Goal: Task Accomplishment & Management: Use online tool/utility

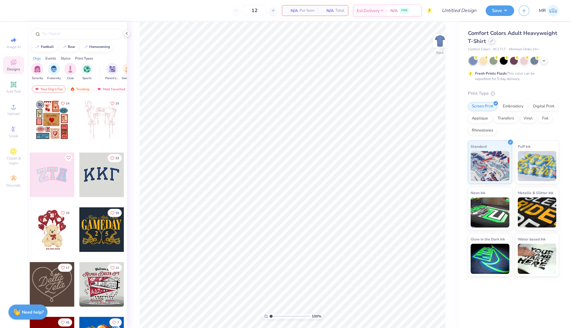
click at [491, 42] on icon at bounding box center [491, 40] width 3 height 3
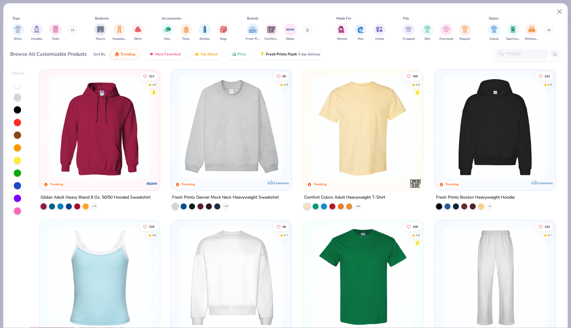
click at [71, 30] on button at bounding box center [72, 30] width 9 height 9
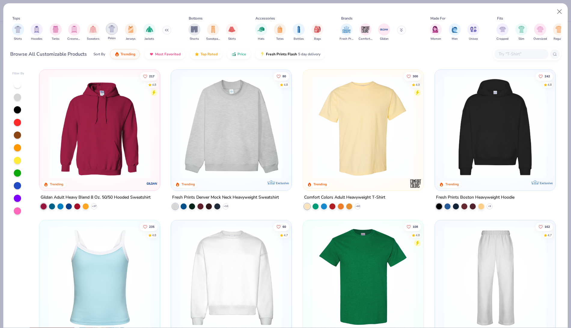
click at [115, 29] on img "filter for Polos" at bounding box center [112, 28] width 7 height 7
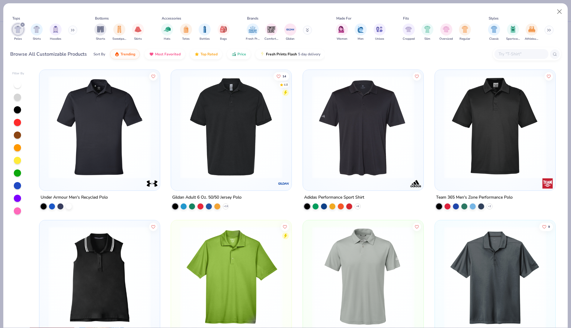
click at [215, 134] on img at bounding box center [231, 127] width 109 height 103
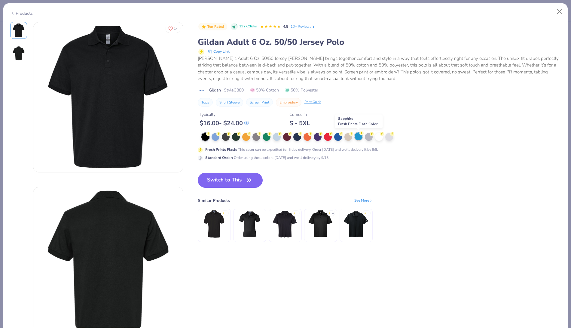
click at [357, 135] on div at bounding box center [359, 136] width 8 height 8
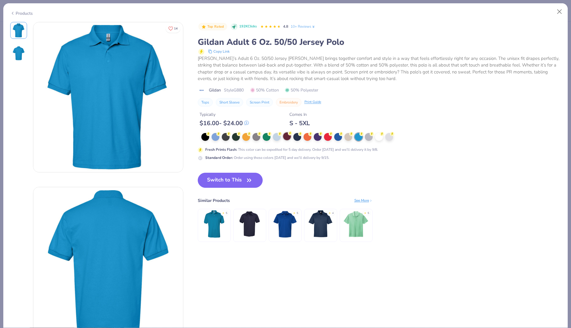
click at [285, 137] on div at bounding box center [287, 136] width 8 height 8
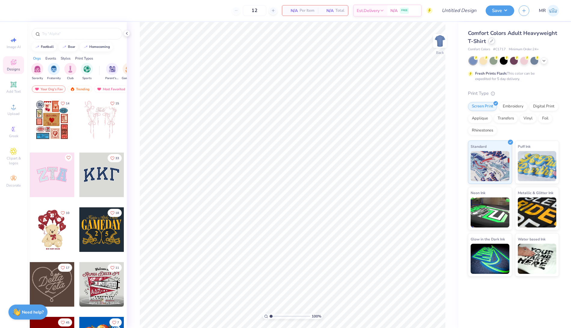
click at [493, 42] on div at bounding box center [492, 41] width 7 height 7
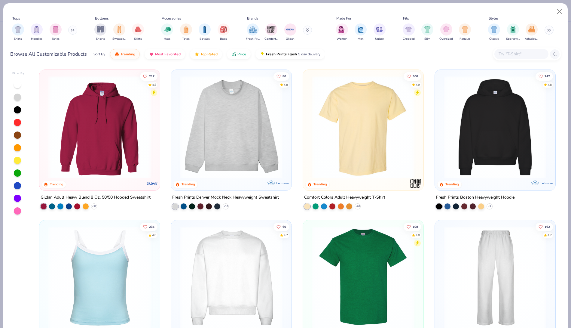
click at [518, 52] on input "text" at bounding box center [521, 54] width 46 height 7
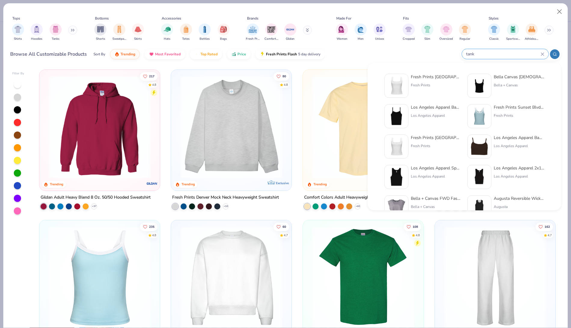
type input "tank"
click at [441, 107] on div "Los Angeles Apparel Baby Rib Spaghetti Tank" at bounding box center [436, 107] width 51 height 6
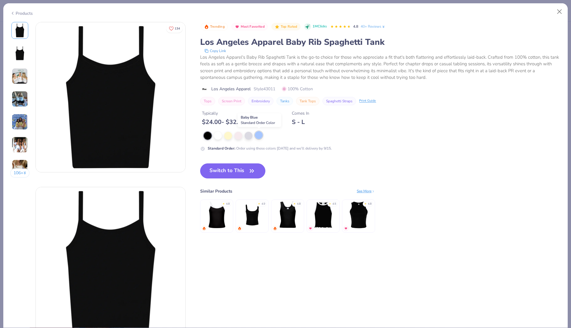
click at [259, 136] on div at bounding box center [259, 135] width 8 height 8
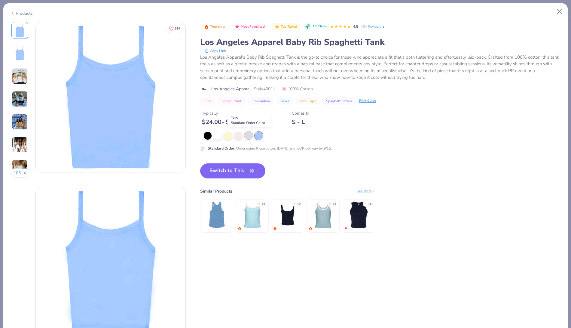
click at [249, 136] on div at bounding box center [249, 135] width 8 height 8
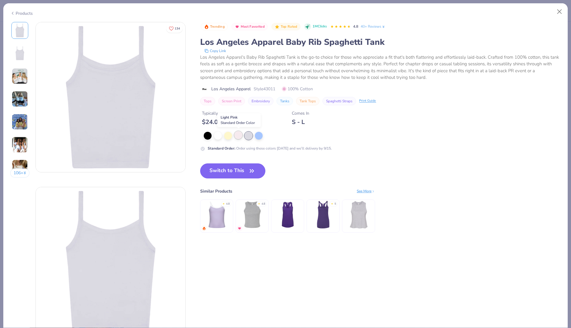
click at [240, 136] on div at bounding box center [239, 135] width 8 height 8
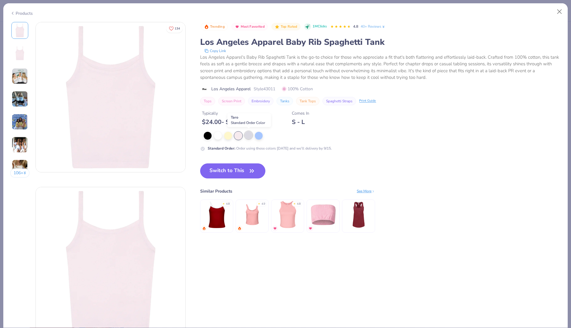
click at [251, 134] on div at bounding box center [249, 135] width 8 height 8
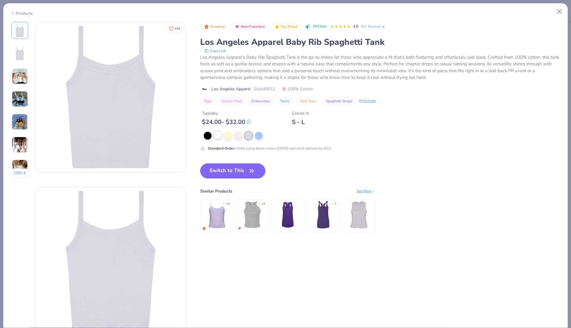
click at [218, 133] on div at bounding box center [218, 135] width 8 height 8
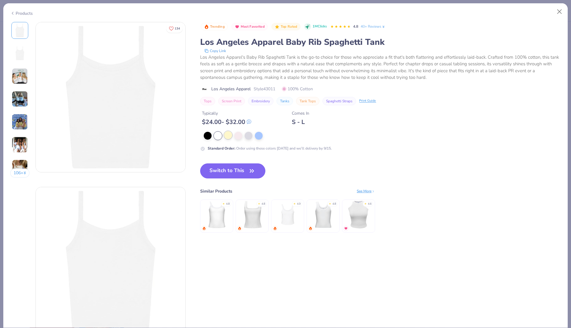
click at [226, 133] on div at bounding box center [228, 135] width 8 height 8
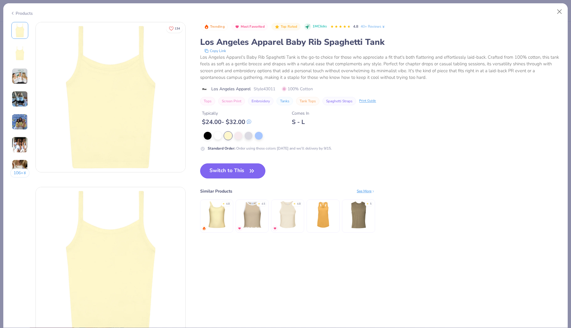
click at [235, 166] on button "Switch to This" at bounding box center [232, 170] width 65 height 15
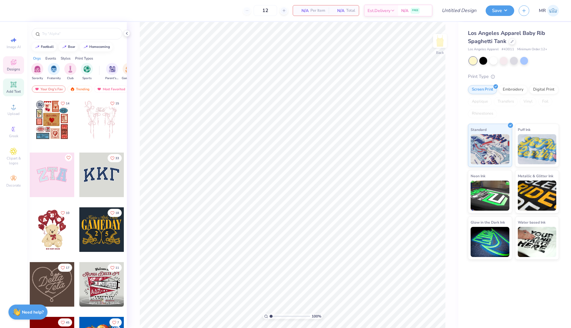
click at [13, 88] on icon at bounding box center [13, 84] width 7 height 7
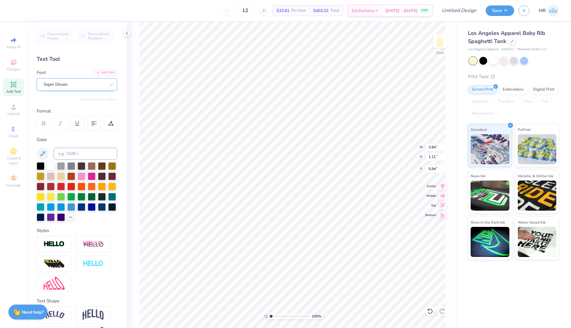
click at [84, 82] on div "Super Dream" at bounding box center [74, 84] width 63 height 9
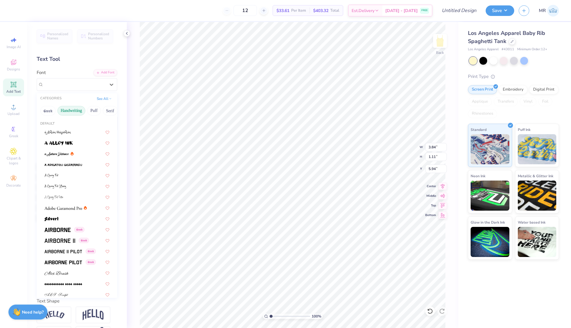
click at [77, 110] on button "Handwriting" at bounding box center [71, 111] width 28 height 10
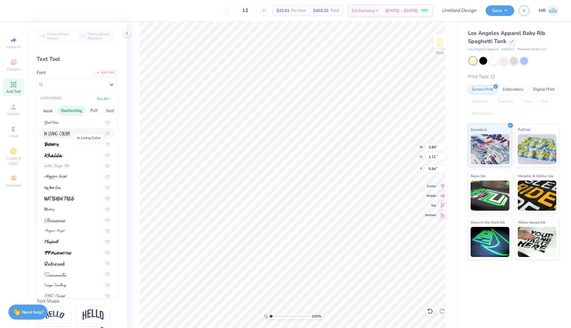
scroll to position [97, 0]
click at [57, 229] on img at bounding box center [55, 230] width 21 height 4
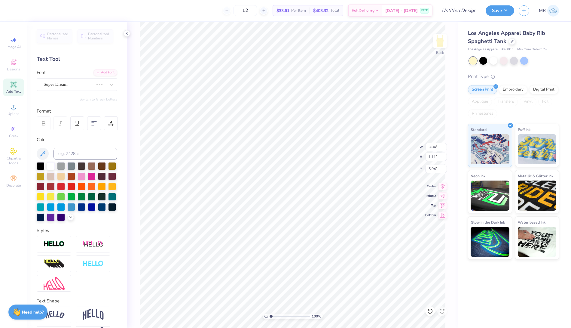
type input "4.78"
type input "1.40"
type input "5.80"
type textarea "Alpha Gamma Delta"
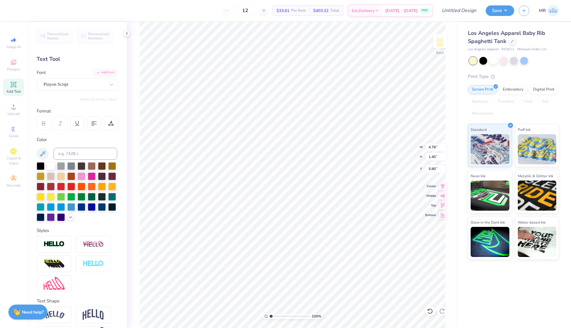
scroll to position [5, 3]
type input "3.88"
click at [527, 61] on div at bounding box center [525, 60] width 8 height 8
click at [14, 180] on icon at bounding box center [15, 179] width 2 height 2
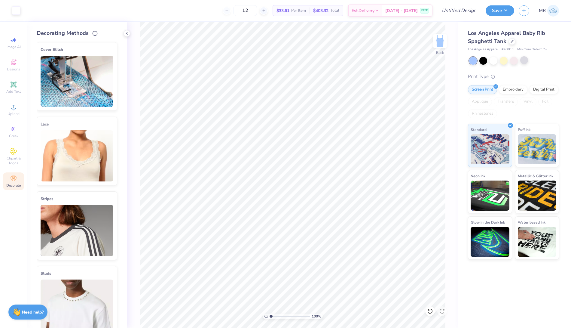
click at [72, 162] on img at bounding box center [77, 155] width 73 height 51
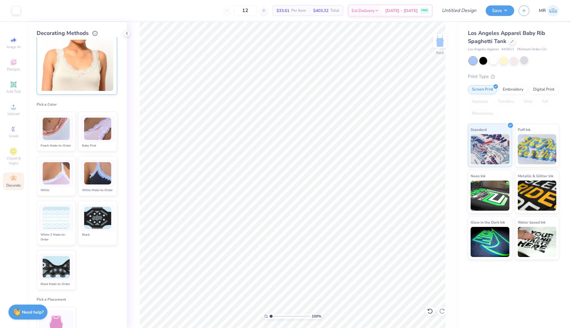
scroll to position [91, 0]
click at [66, 184] on img at bounding box center [56, 173] width 27 height 23
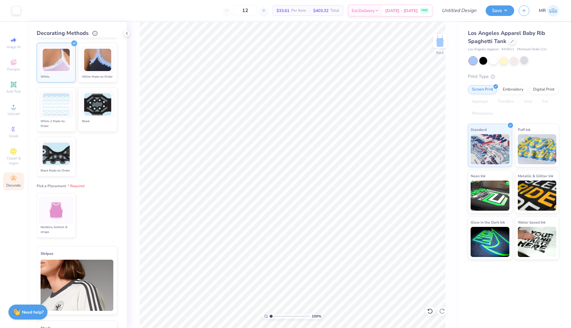
scroll to position [205, 0]
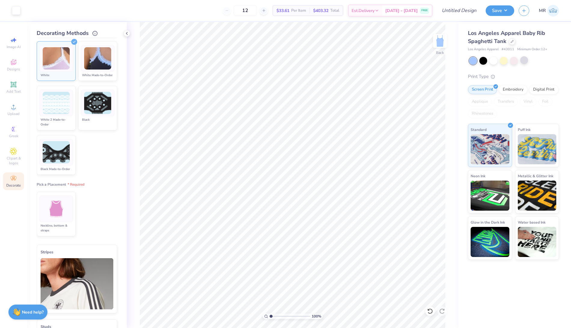
click at [50, 220] on img at bounding box center [56, 209] width 23 height 23
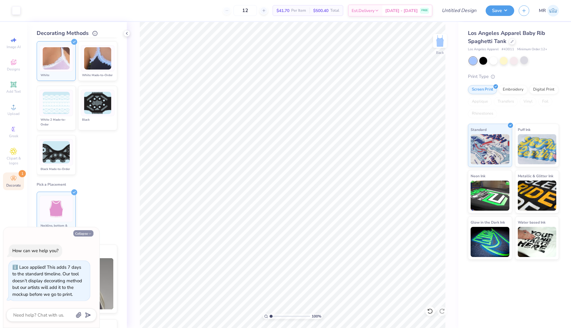
click at [84, 233] on button "Collapse" at bounding box center [83, 233] width 20 height 6
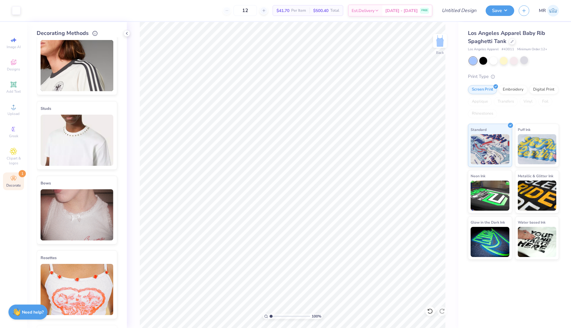
click at [68, 240] on img at bounding box center [77, 214] width 73 height 51
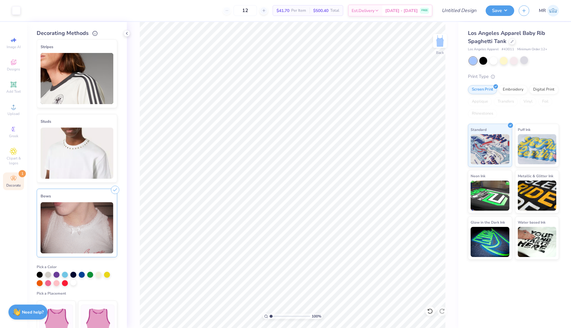
click at [74, 282] on div at bounding box center [73, 282] width 6 height 6
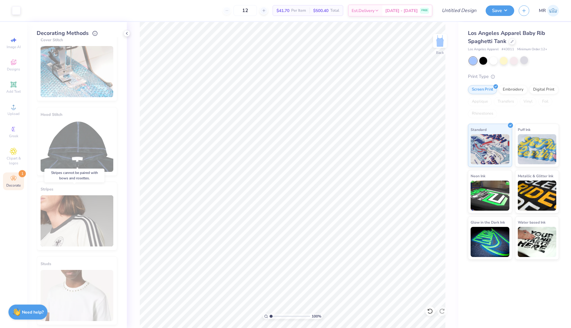
scroll to position [0, 0]
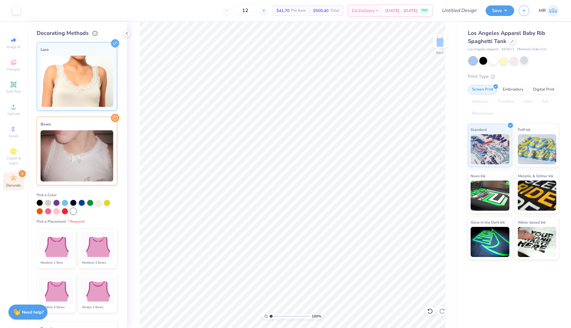
click at [51, 249] on img at bounding box center [56, 246] width 30 height 23
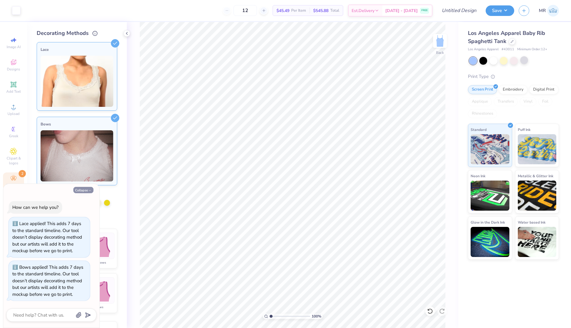
click at [87, 191] on button "Collapse" at bounding box center [83, 190] width 20 height 6
type textarea "x"
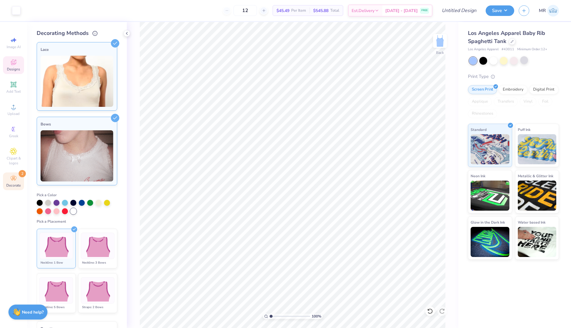
click at [15, 61] on icon at bounding box center [13, 62] width 7 height 7
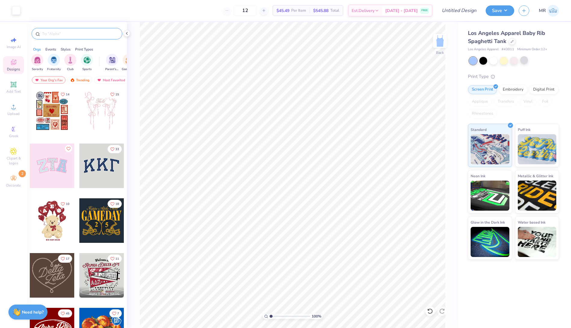
click at [65, 34] on input "text" at bounding box center [79, 34] width 77 height 6
type input "st"
type textarea "x"
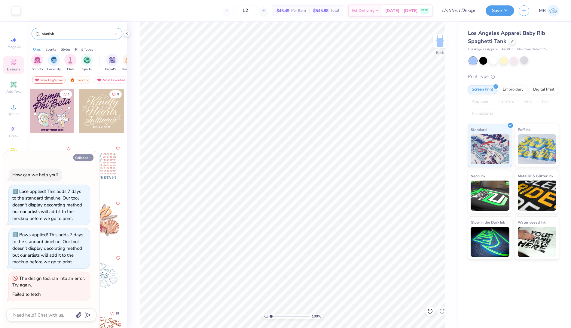
type input "starfish"
click at [84, 158] on button "Collapse" at bounding box center [83, 157] width 20 height 6
type textarea "x"
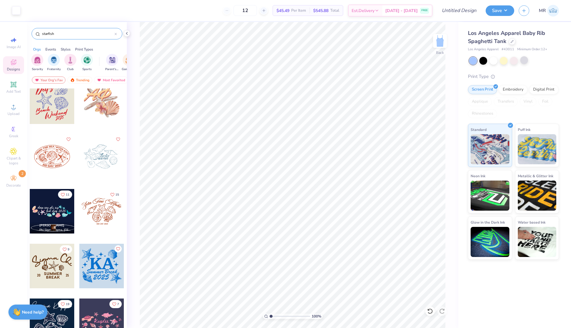
scroll to position [108, 0]
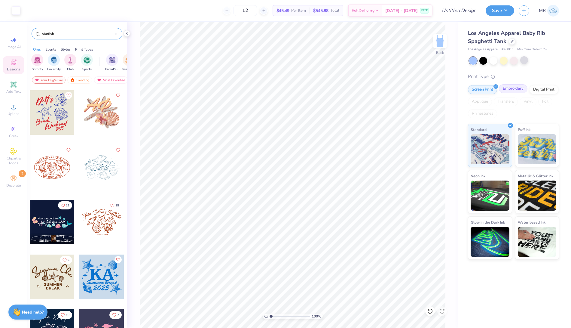
click at [509, 90] on div "Embroidery" at bounding box center [513, 88] width 29 height 9
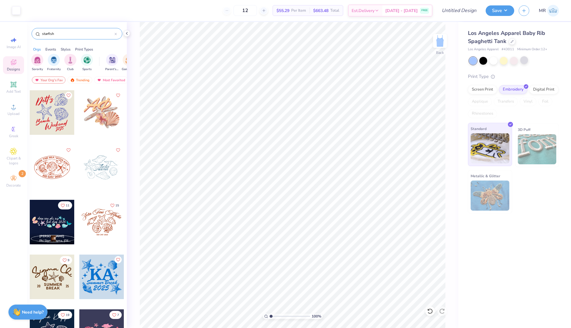
click at [491, 149] on img at bounding box center [490, 148] width 39 height 30
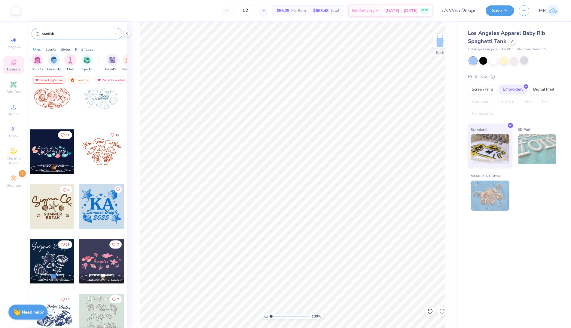
scroll to position [185, 0]
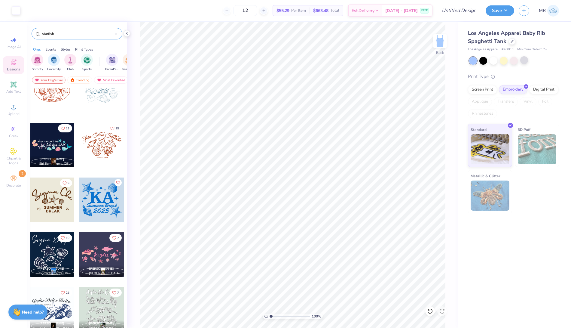
click at [50, 258] on div at bounding box center [52, 254] width 45 height 45
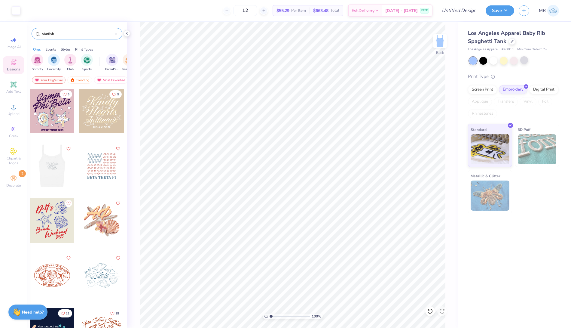
click at [56, 212] on div at bounding box center [52, 220] width 45 height 45
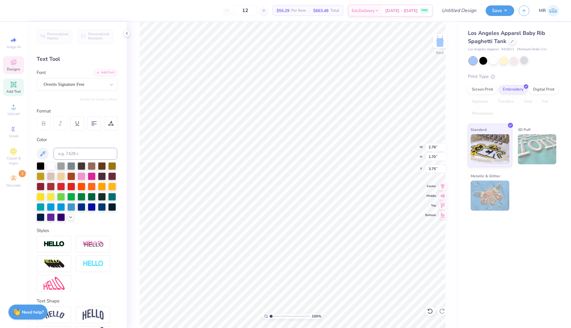
scroll to position [5, 1]
type textarea "s"
type input "8.93"
type input "1.27"
type input "3.88"
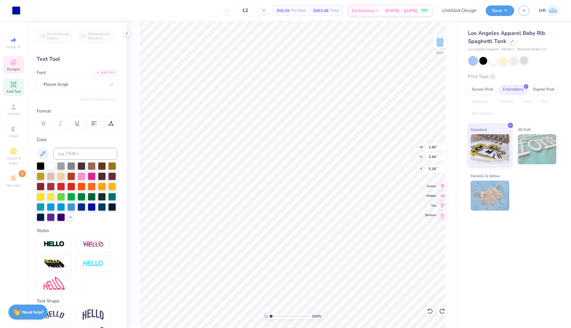
type input "2.00"
type input "1.95"
type input "1.68"
type input "3.88"
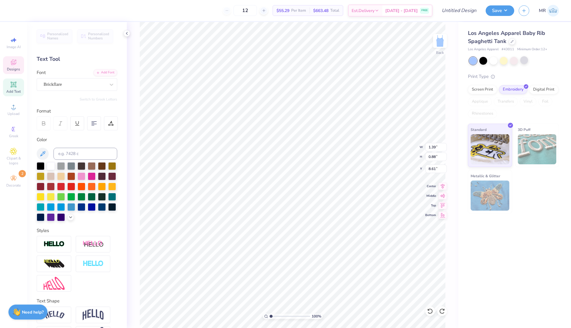
type input "3.51"
type input "1.58"
type input "7.66"
type input "2.28"
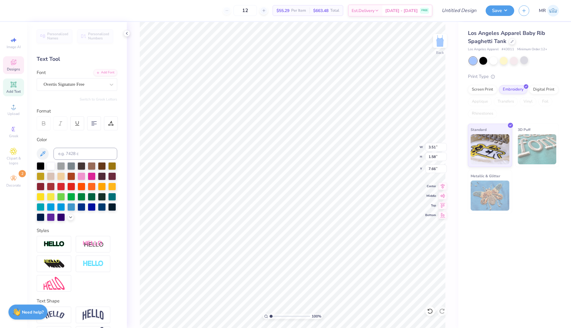
type input "1.31"
type input "7.25"
type textarea "B"
type input "2.78"
type input "1.70"
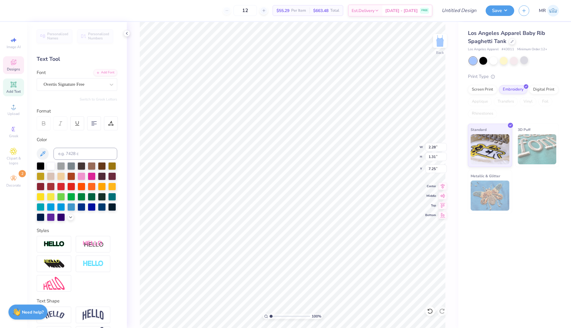
type input "3.75"
type textarea "s"
type input "0.13"
type input "0.29"
type input "4.31"
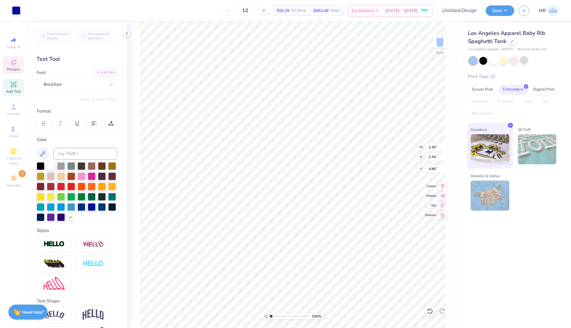
type input "4.86"
type input "1.29"
type input "1.31"
type input "4.80"
type input "8.93"
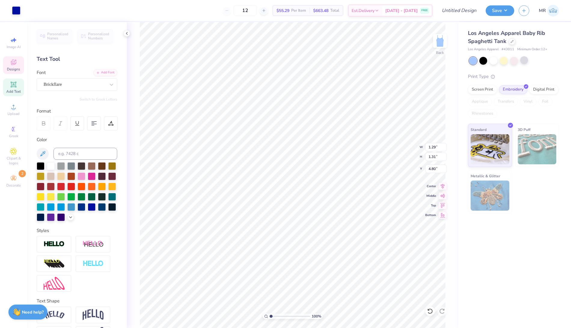
type input "1.27"
type input "3.88"
type input "4.80"
type input "1.06"
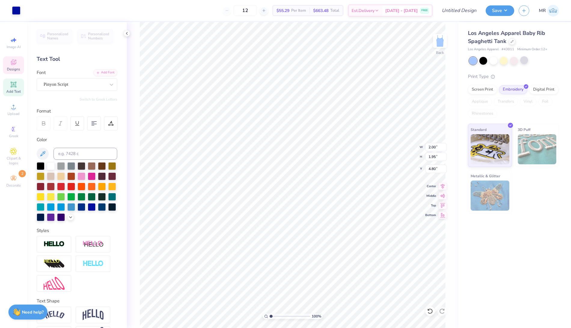
type input "1.04"
type input "2.17"
type input "2.07"
type input "5.78"
type input "1.25"
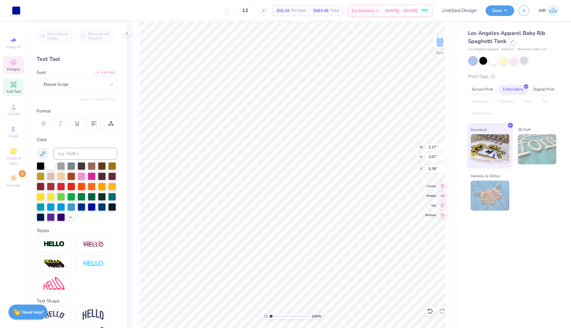
type input "1.19"
type input "4.80"
type input "4.67"
type input "0.78"
type input "0.76"
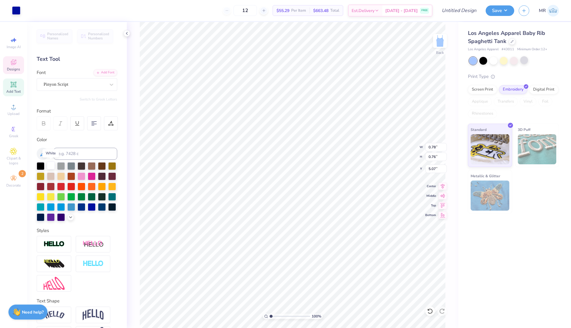
click at [51, 165] on div at bounding box center [51, 165] width 8 height 8
type input "3.00"
type input "1.25"
type input "1.19"
type input "4.79"
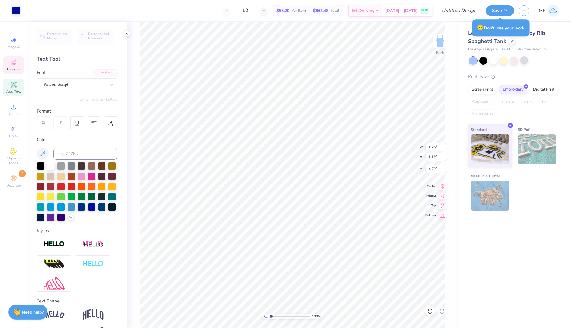
type input "0.64"
type input "0.61"
type input "5.36"
type input "0.78"
type input "0.76"
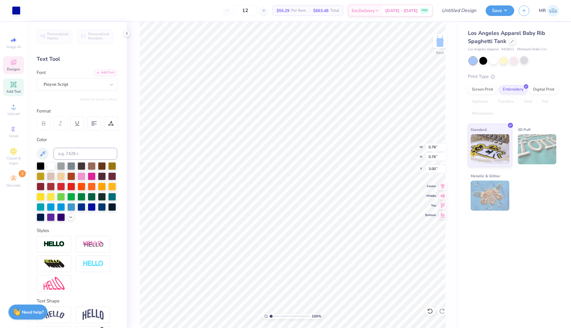
type input "3.12"
type input "0.72"
type input "0.73"
type input "5.00"
type input "0.64"
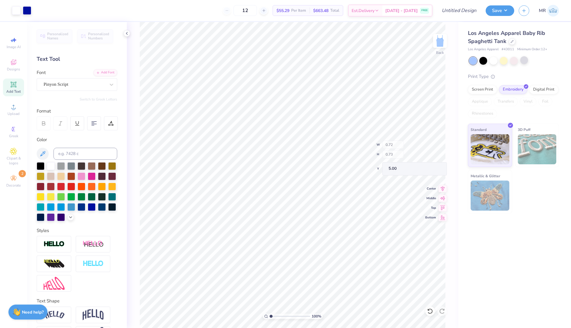
type input "0.61"
type input "5.36"
type input "8.93"
type input "1.27"
type input "3.88"
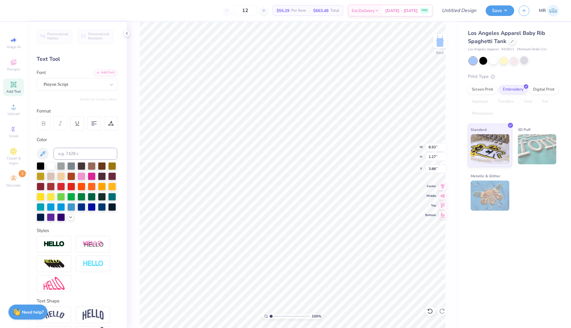
type input "6.90"
type input "0.98"
type input "4.14"
type input "0.78"
type input "0.76"
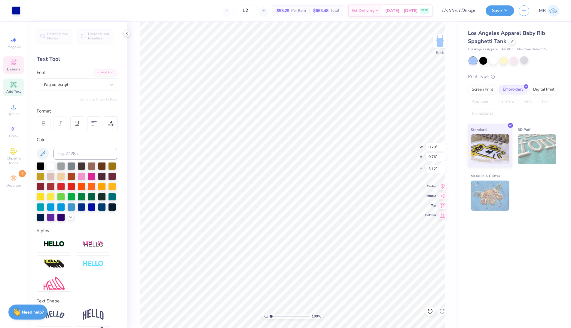
type input "3.56"
type input "4.94"
type input "0.64"
type input "0.61"
type input "4.32"
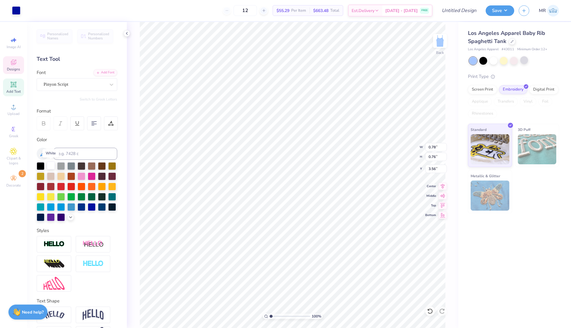
click at [52, 163] on div at bounding box center [51, 165] width 8 height 8
click at [16, 14] on div at bounding box center [16, 10] width 8 height 8
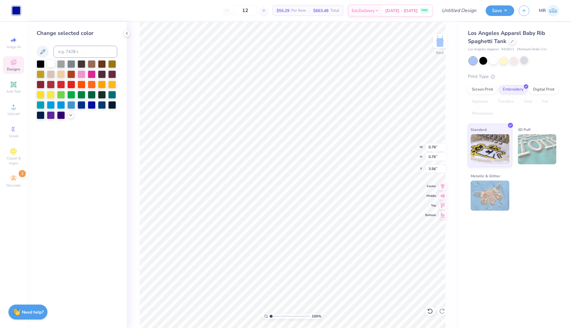
click at [49, 64] on div at bounding box center [51, 64] width 8 height 8
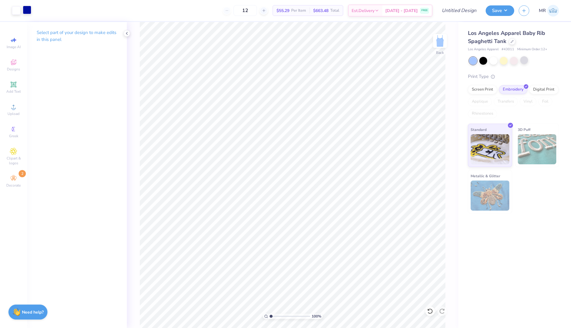
click at [30, 12] on div at bounding box center [27, 10] width 8 height 8
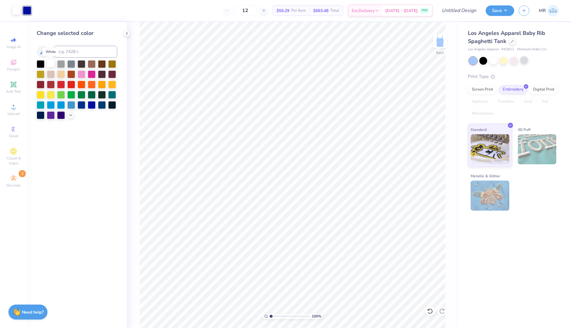
click at [51, 63] on div at bounding box center [51, 64] width 8 height 8
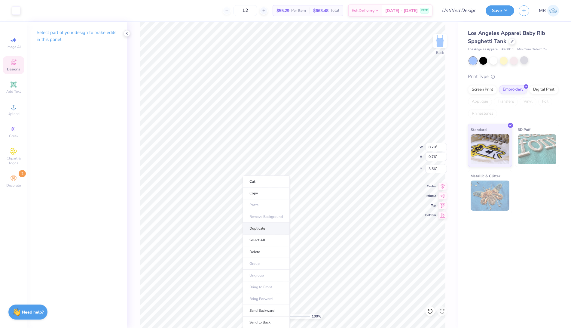
click at [257, 225] on li "Duplicate" at bounding box center [266, 229] width 47 height 12
type input "4.94"
type input "0.64"
type input "0.61"
click at [248, 227] on li "Duplicate" at bounding box center [254, 229] width 47 height 12
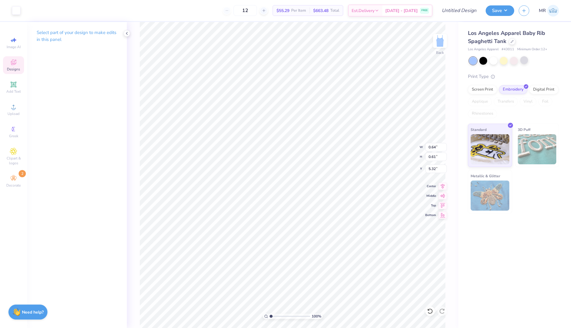
type input "4.32"
click at [246, 198] on ul "Cut Copy Paste Remove Background Duplicate Select All Delete Group Ungroup Brin…" at bounding box center [267, 251] width 47 height 153
click at [255, 227] on li "Duplicate" at bounding box center [267, 229] width 47 height 12
type input "3.41"
click at [455, 12] on input "Design Title" at bounding box center [452, 11] width 59 height 12
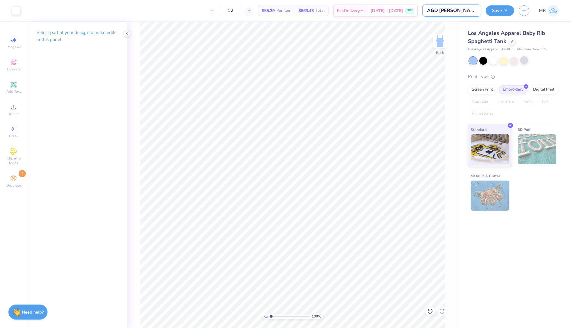
click at [451, 13] on input "AGD [PERSON_NAME]" at bounding box center [452, 11] width 59 height 12
type input "AGD Sisterhood Merch"
click at [15, 176] on div "Decorate 2" at bounding box center [13, 181] width 21 height 18
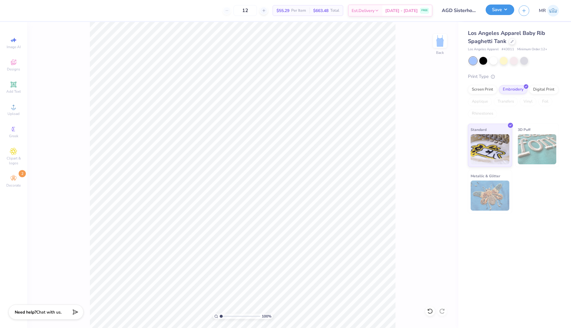
click at [496, 8] on button "Save" at bounding box center [500, 10] width 29 height 11
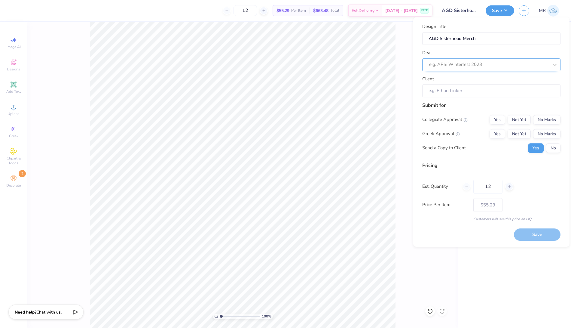
click at [465, 66] on div at bounding box center [489, 64] width 120 height 8
click at [456, 81] on div "AGD New Member Merch" at bounding box center [492, 81] width 134 height 10
type input "[PERSON_NAME]"
click at [545, 118] on button "No Marks" at bounding box center [546, 120] width 27 height 10
click at [502, 134] on button "Yes" at bounding box center [498, 134] width 16 height 10
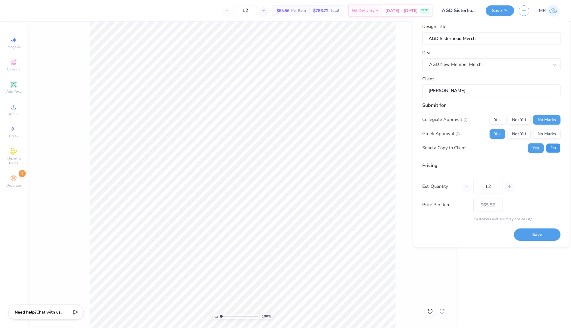
click at [555, 147] on button "No" at bounding box center [553, 148] width 14 height 10
click at [532, 236] on button "Save" at bounding box center [537, 234] width 47 height 12
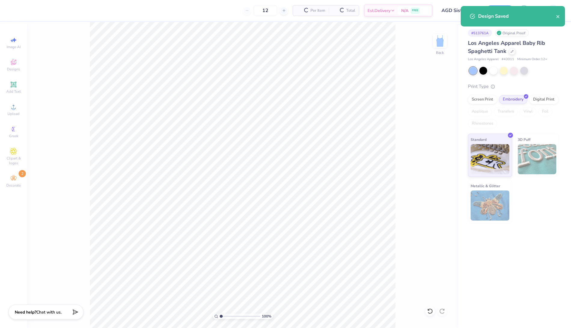
type input "$65.56"
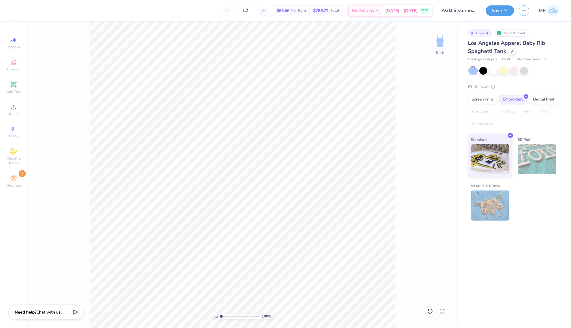
click at [491, 276] on div "# 513761A Original Proof Los Angeles Apparel Baby Rib Spaghetti Tank Los Angele…" at bounding box center [515, 175] width 113 height 306
